Goal: Find specific page/section

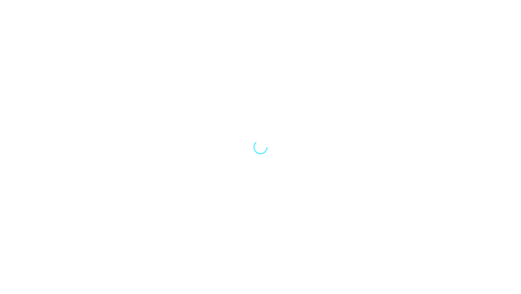
select select "Song"
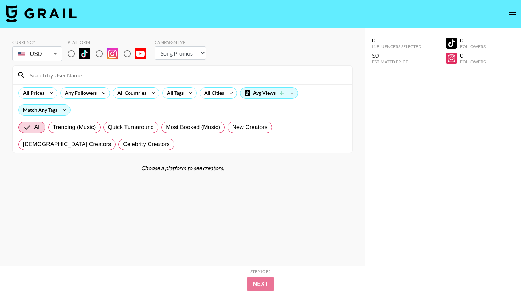
click at [134, 81] on div at bounding box center [182, 75] width 339 height 18
click at [121, 77] on input at bounding box center [187, 74] width 322 height 11
type input "[PERSON_NAME]"
click at [77, 56] on input "radio" at bounding box center [71, 53] width 15 height 15
radio input "true"
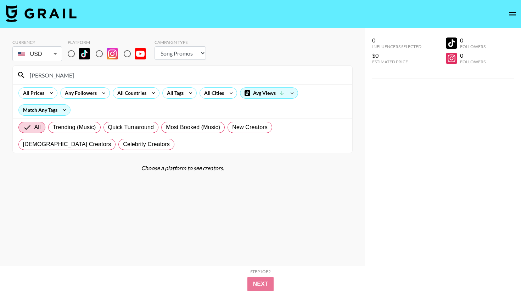
click at [72, 56] on input "radio" at bounding box center [71, 53] width 15 height 15
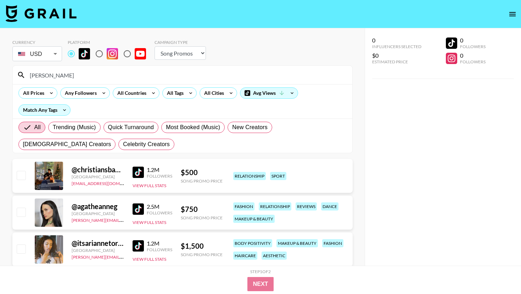
click at [71, 74] on input "[PERSON_NAME]" at bounding box center [187, 74] width 322 height 11
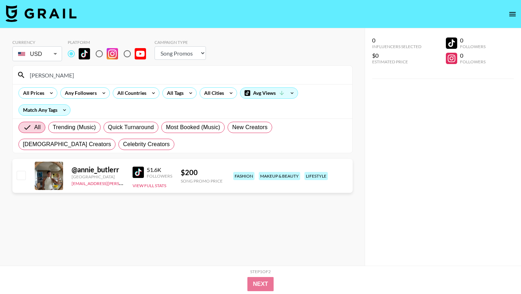
click at [63, 74] on input "[PERSON_NAME]" at bounding box center [187, 74] width 322 height 11
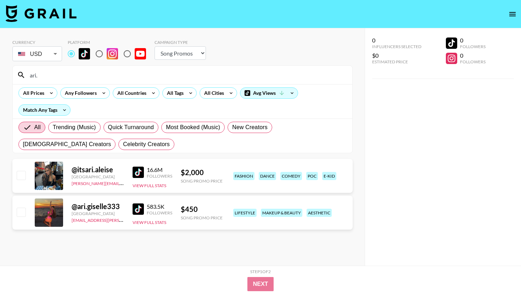
type input "ari."
